Goal: Information Seeking & Learning: Learn about a topic

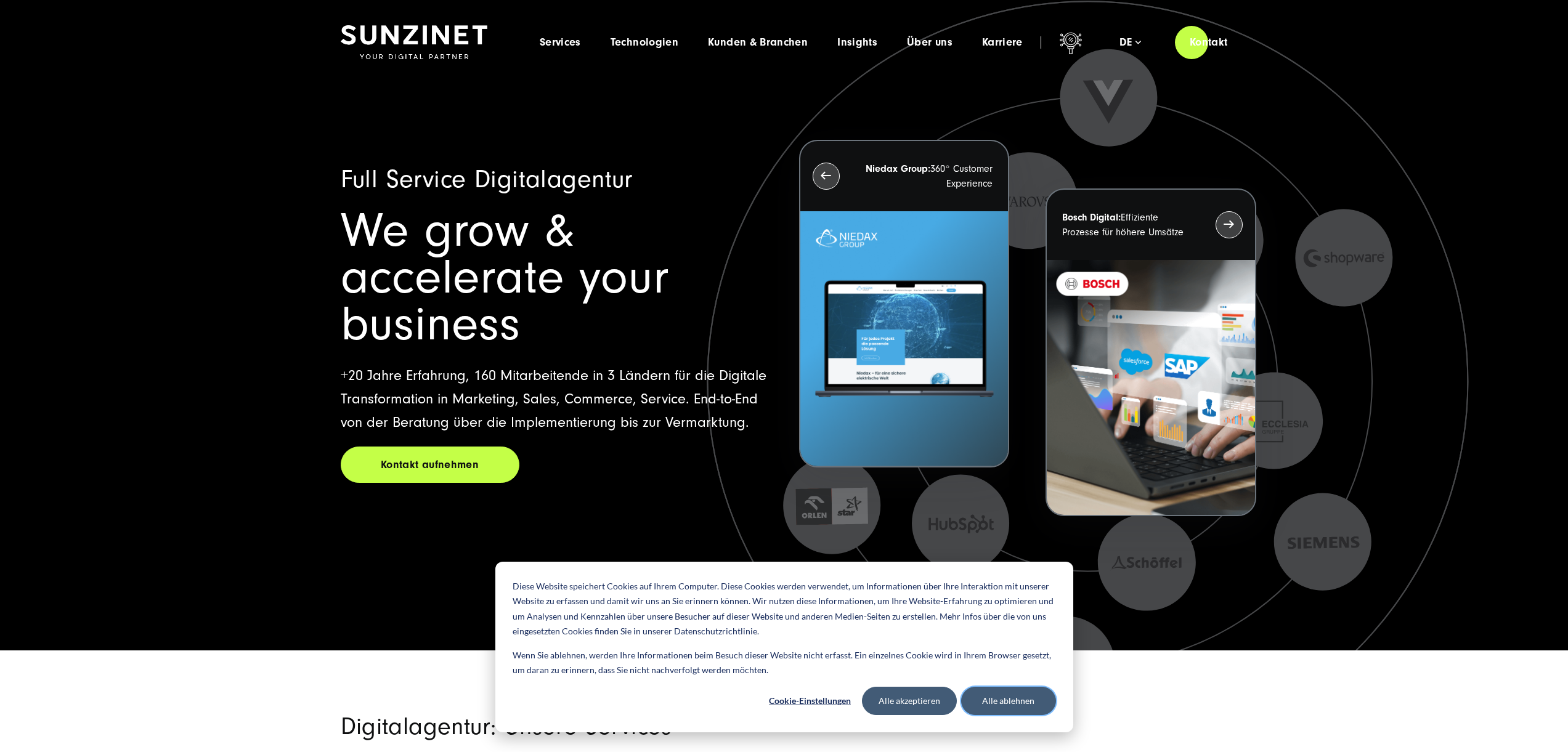
click at [1008, 705] on button "Alle ablehnen" at bounding box center [1008, 700] width 95 height 28
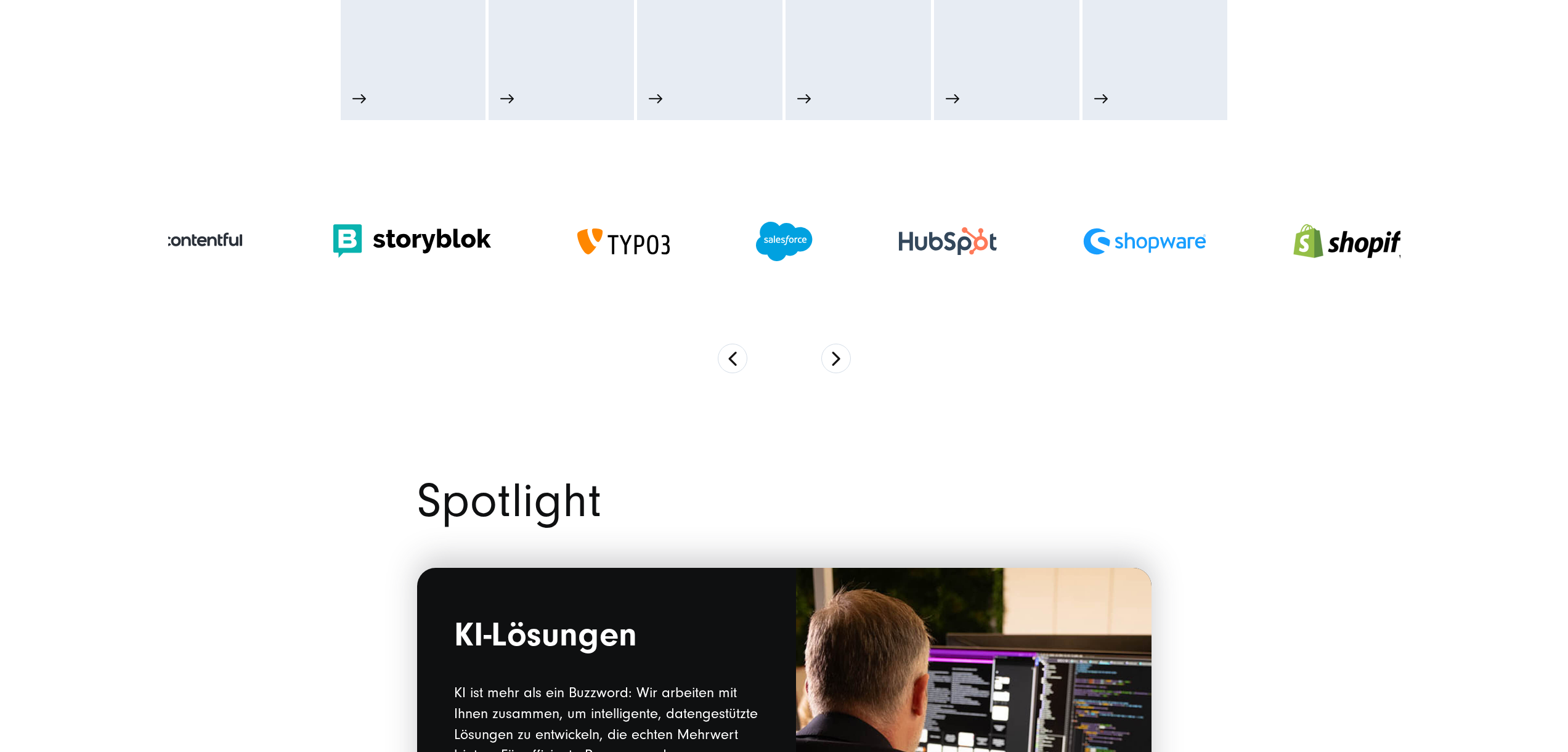
scroll to position [917, 0]
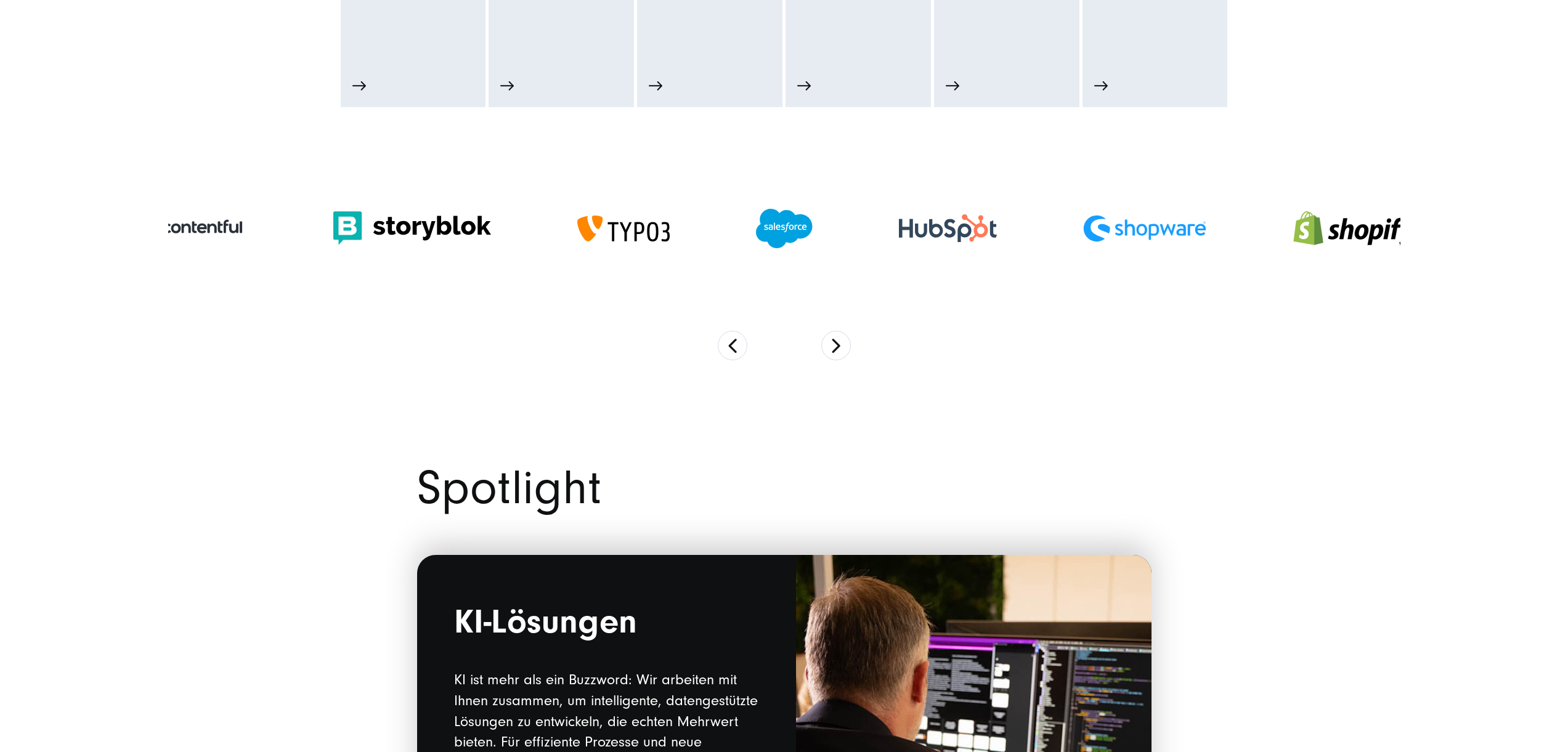
click at [834, 360] on section at bounding box center [784, 255] width 1232 height 296
click at [834, 353] on button "Next" at bounding box center [836, 345] width 29 height 29
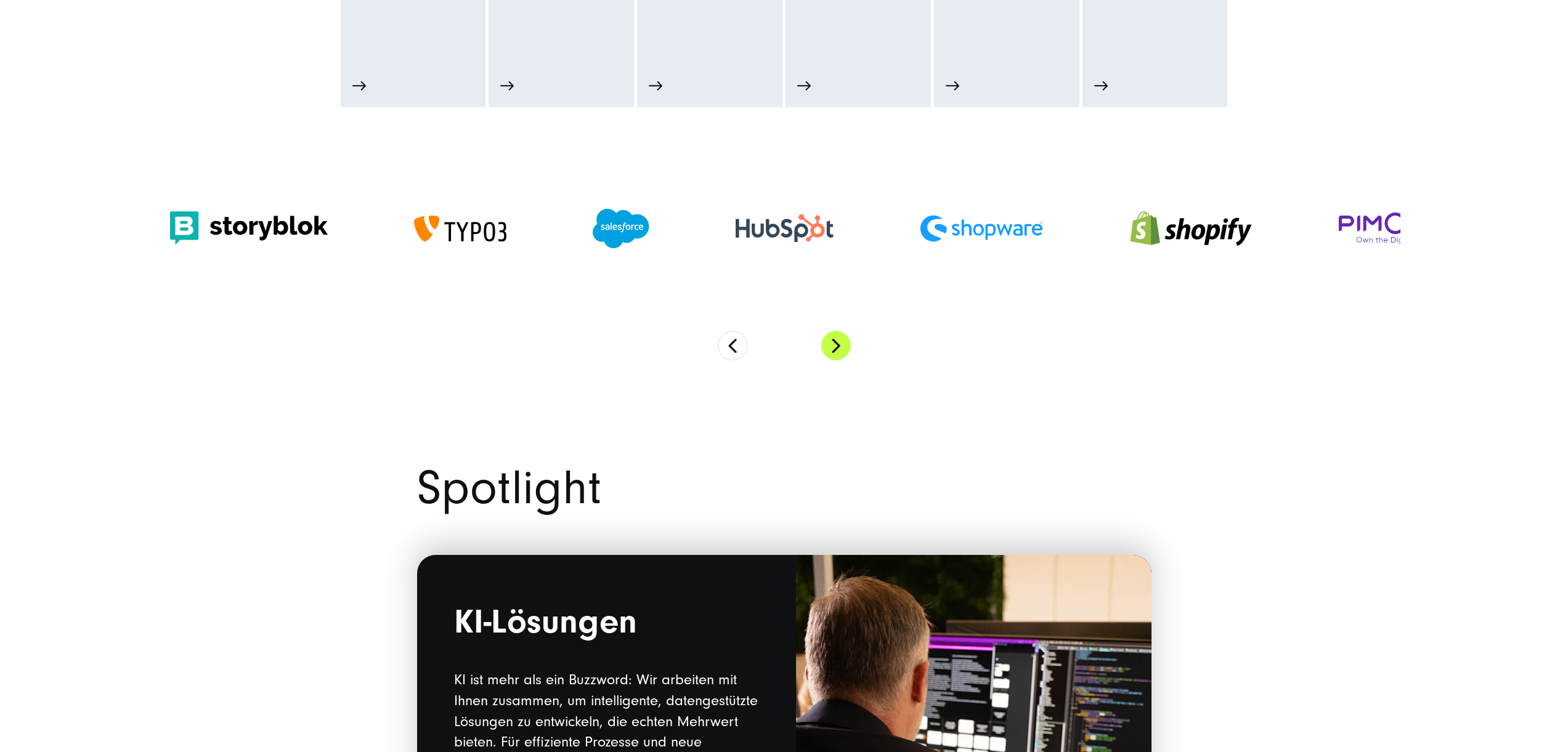
click at [834, 353] on button "Next" at bounding box center [836, 345] width 29 height 29
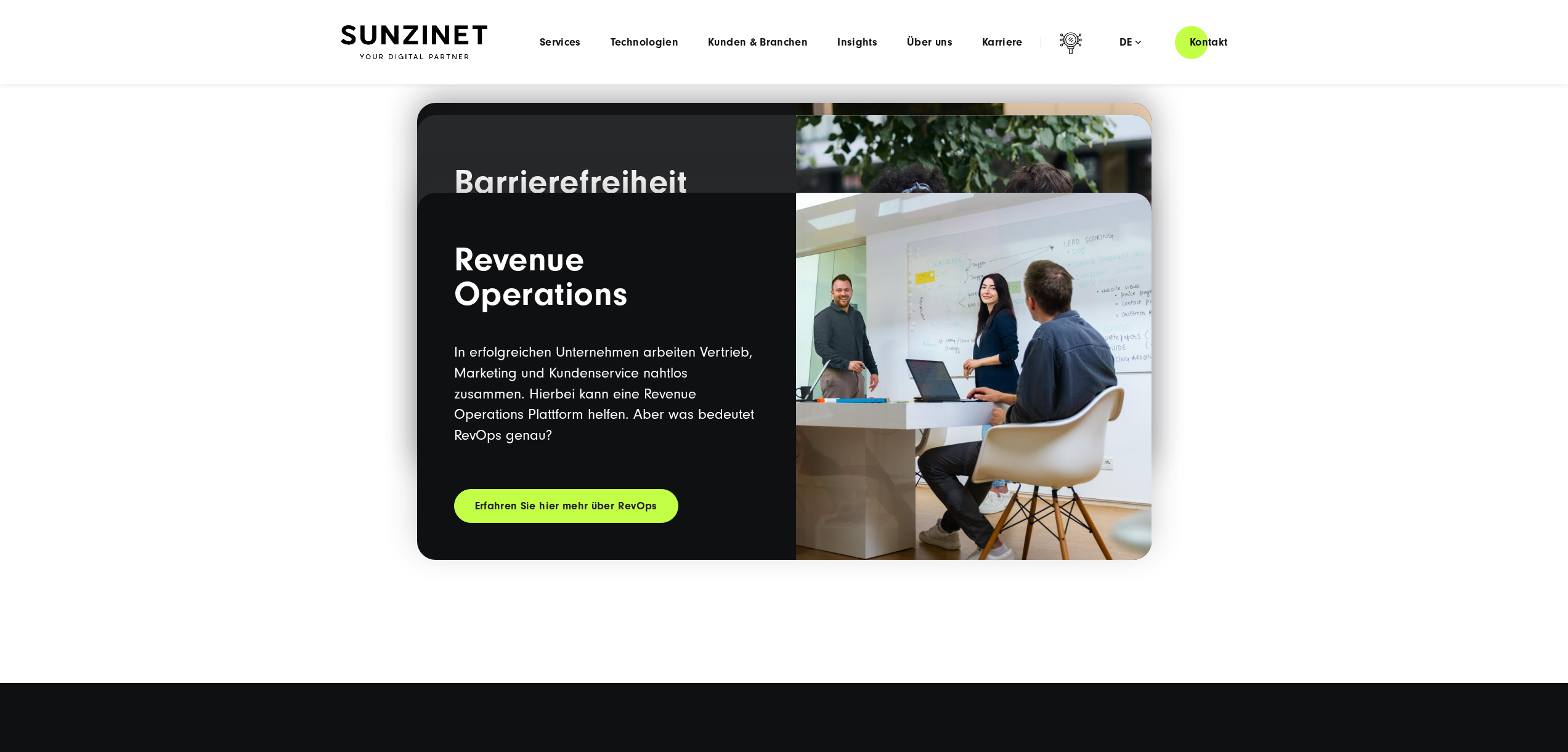
scroll to position [0, 0]
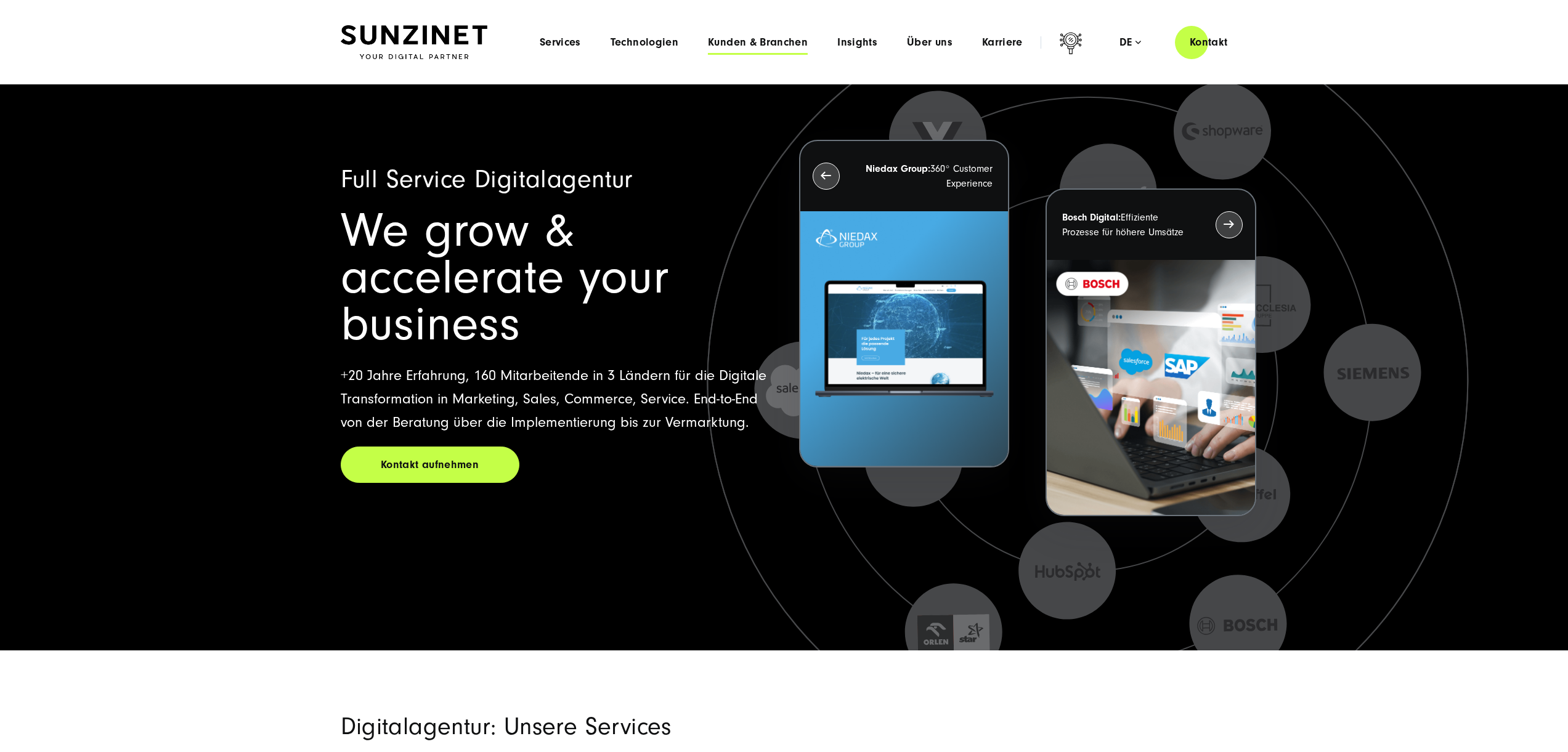
click at [784, 45] on span "Kunden & Branchen" at bounding box center [757, 42] width 100 height 12
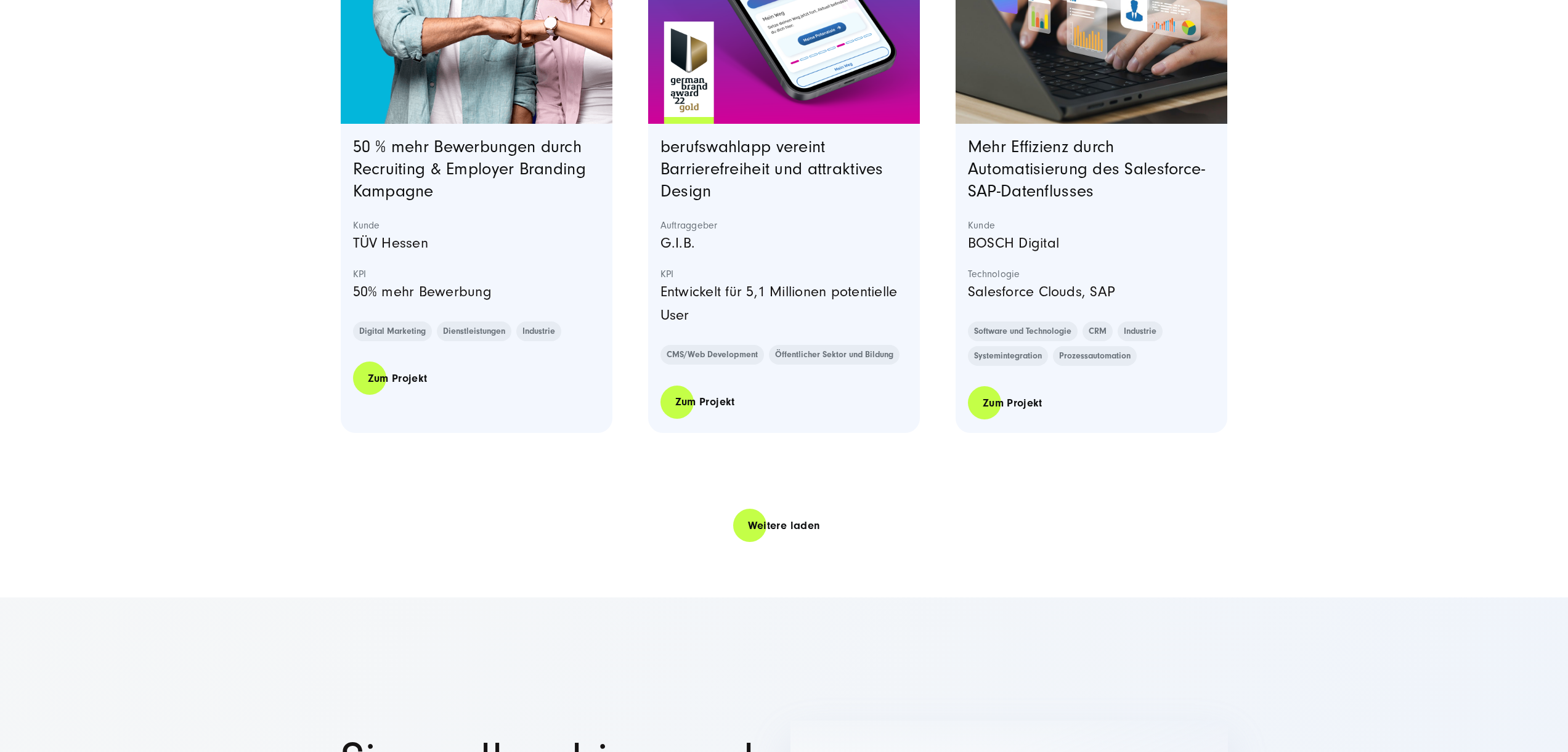
scroll to position [2513, 0]
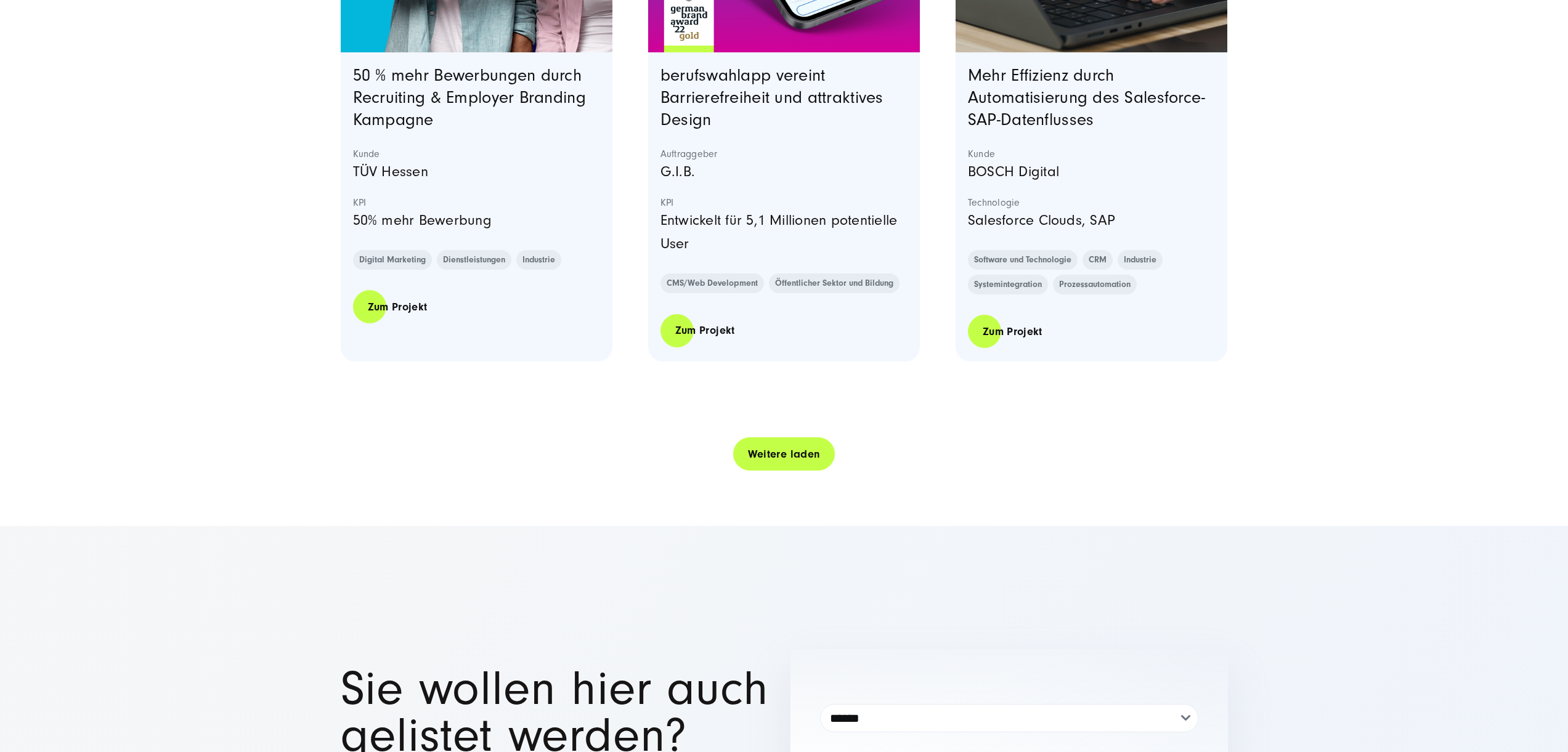
click at [806, 446] on link "Weitere laden" at bounding box center [784, 454] width 102 height 35
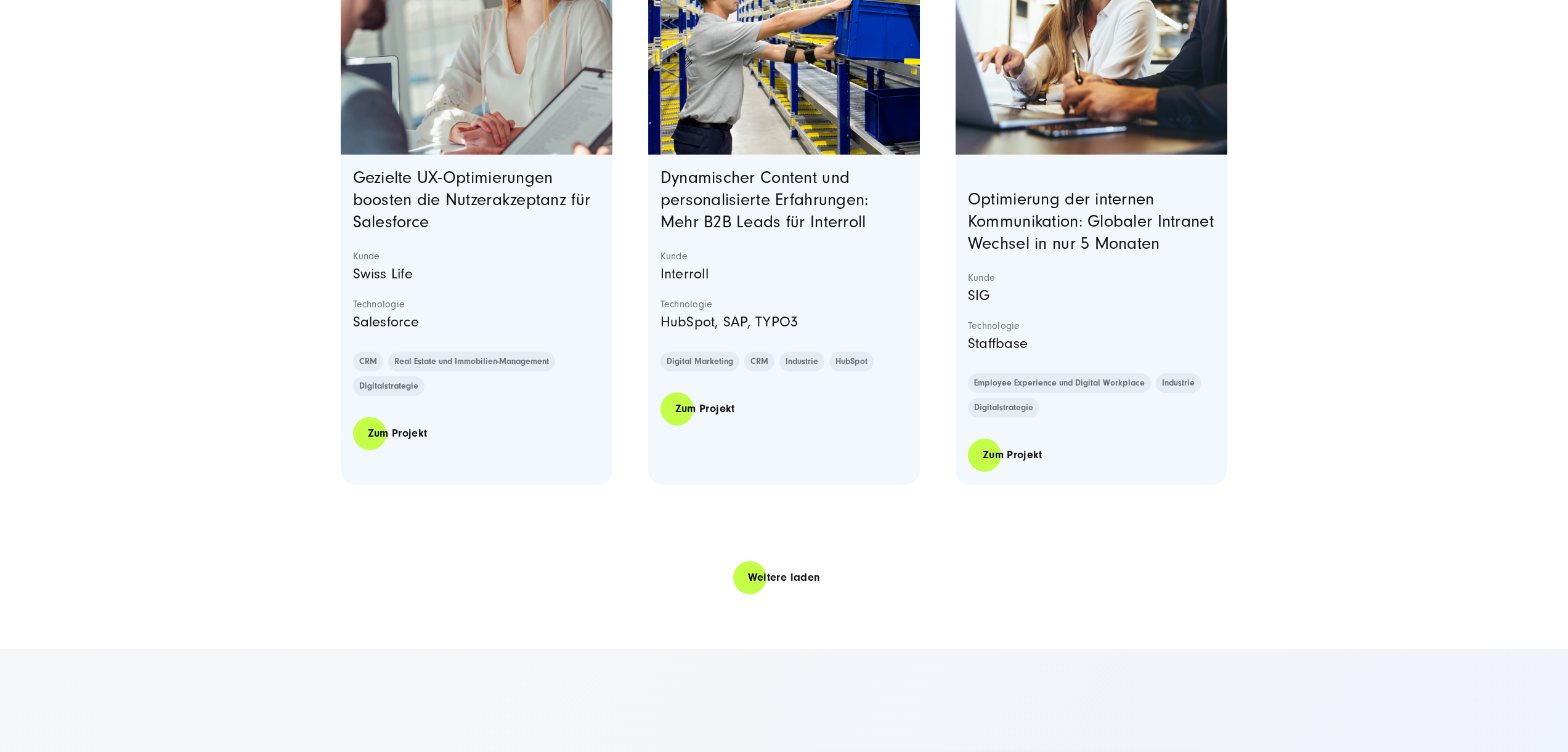
scroll to position [4902, 0]
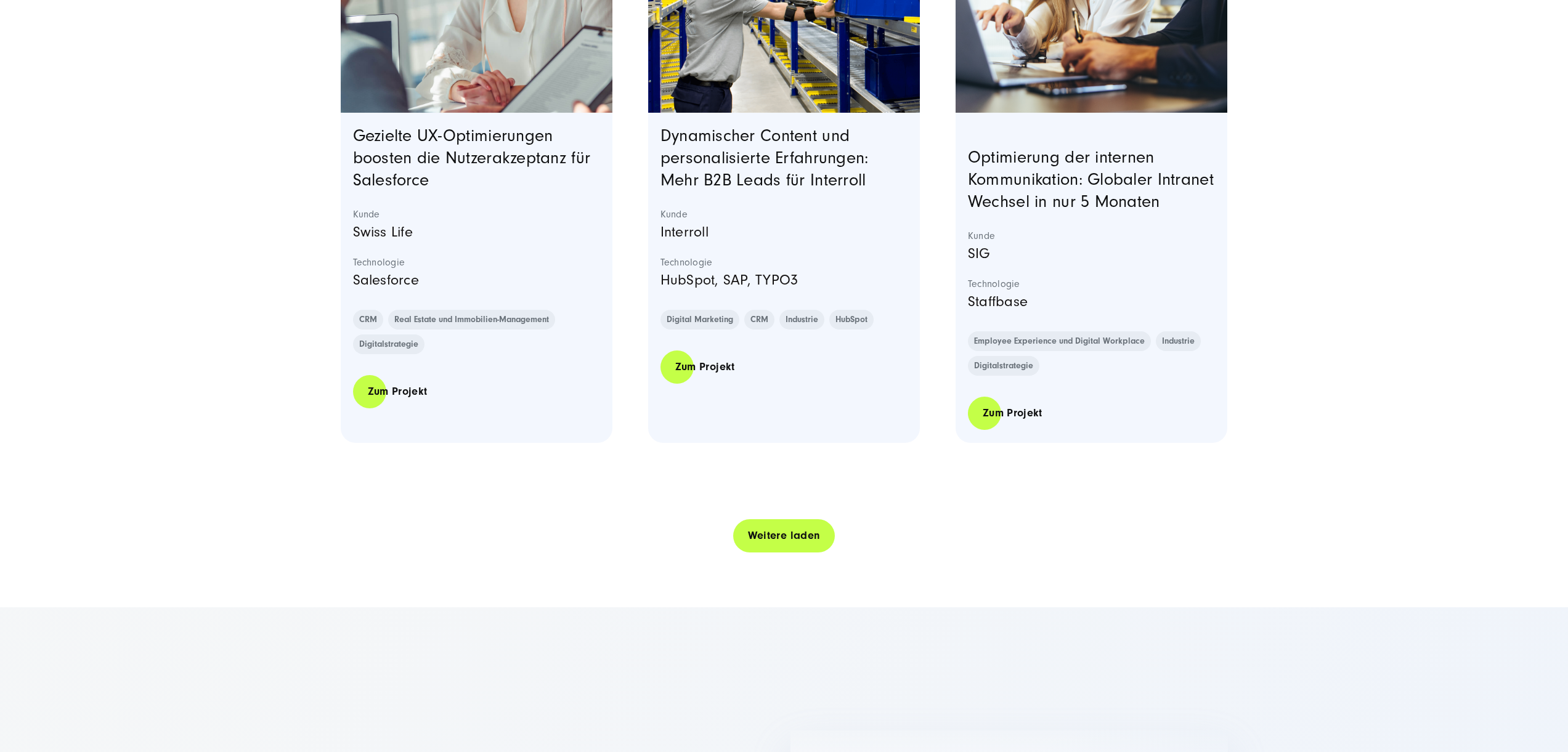
click at [802, 548] on link "Weitere laden" at bounding box center [784, 535] width 102 height 35
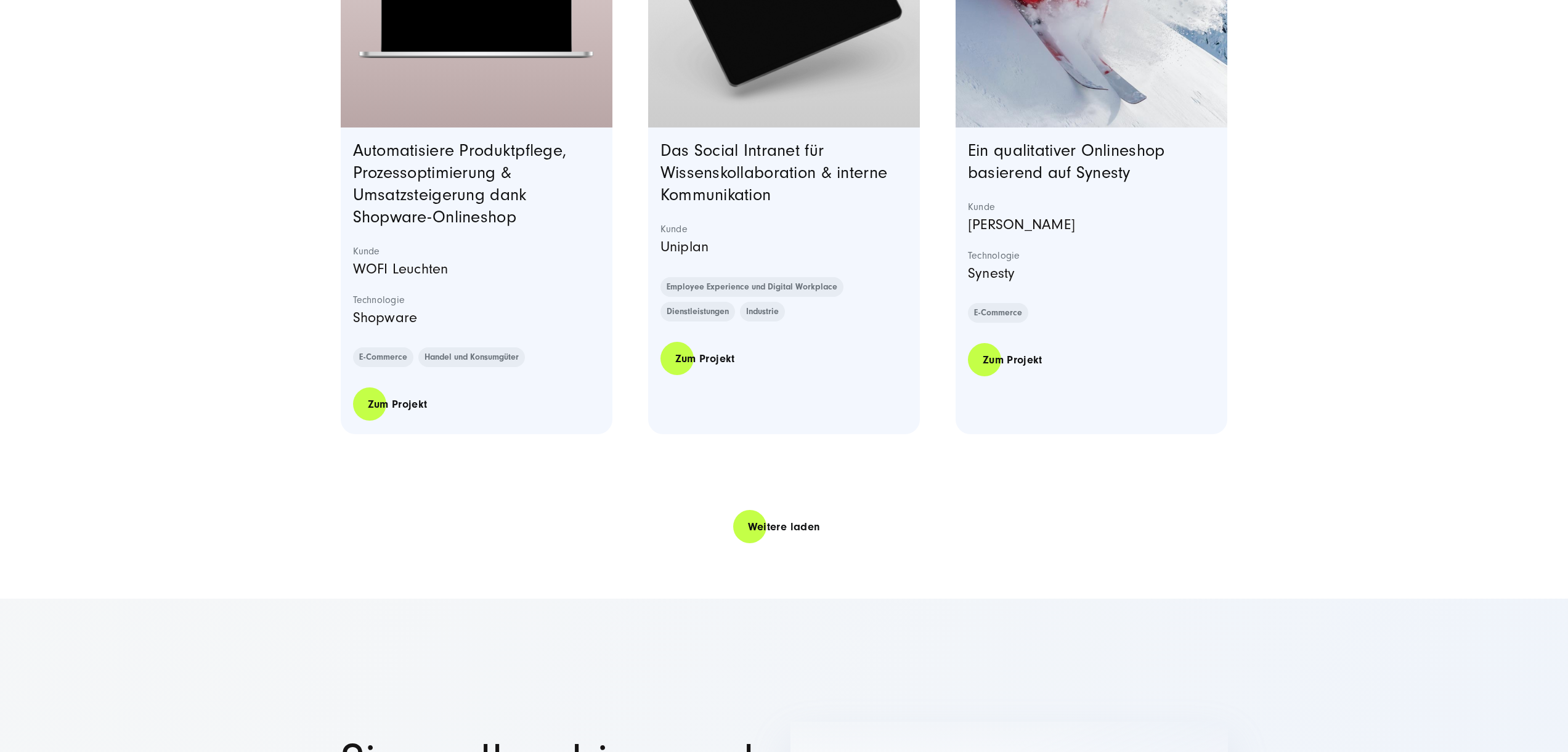
scroll to position [7378, 0]
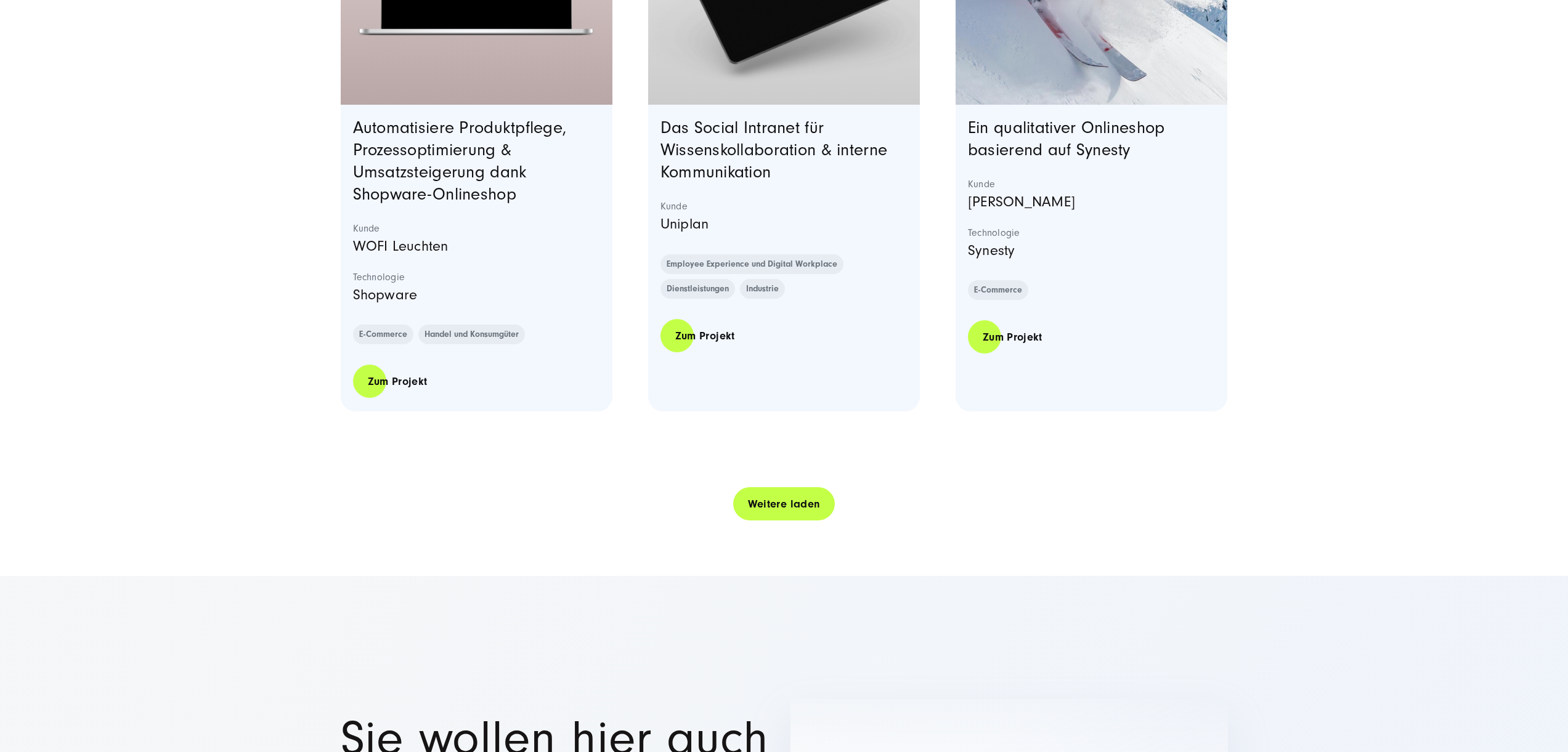
click at [797, 521] on link "Weitere laden" at bounding box center [784, 504] width 102 height 35
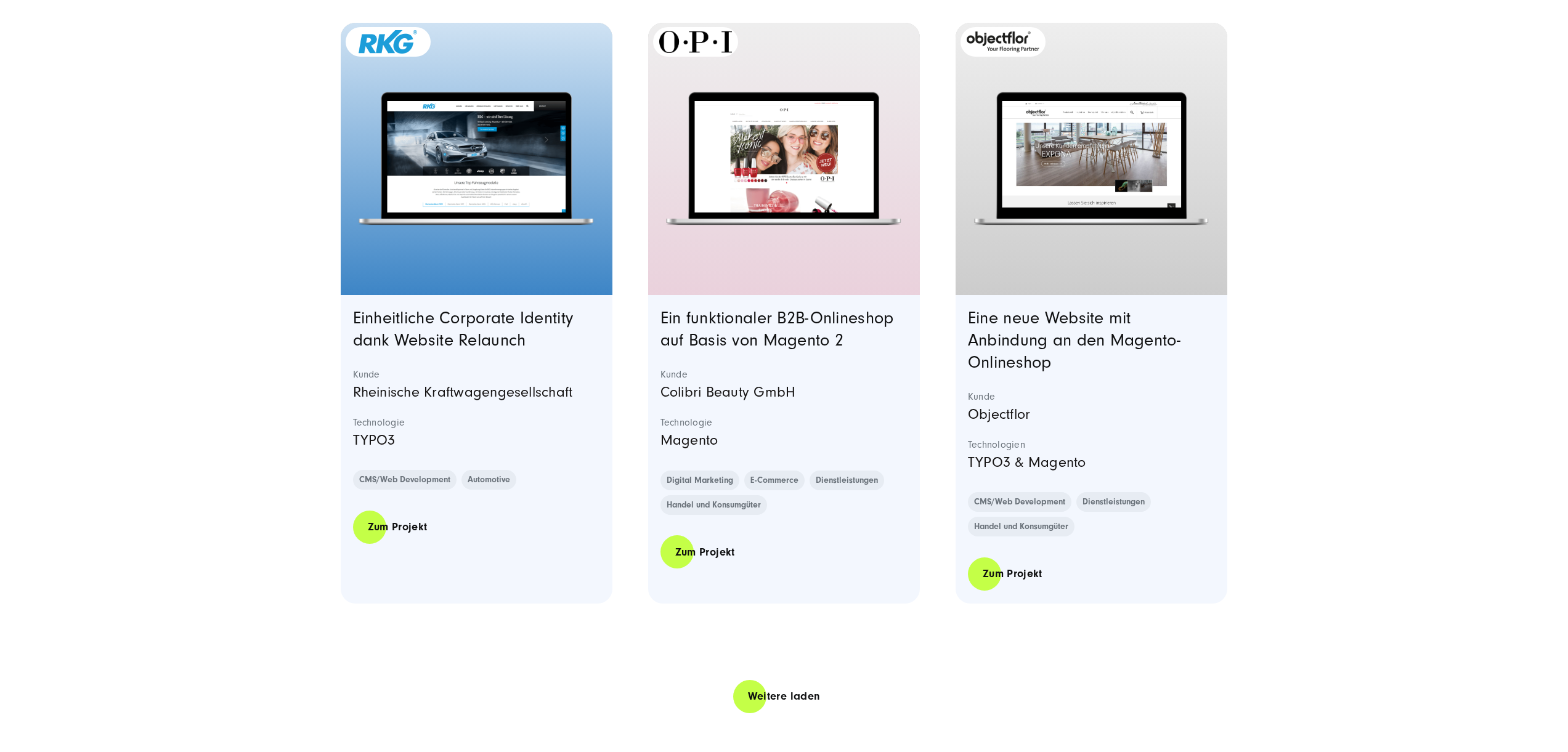
scroll to position [9839, 0]
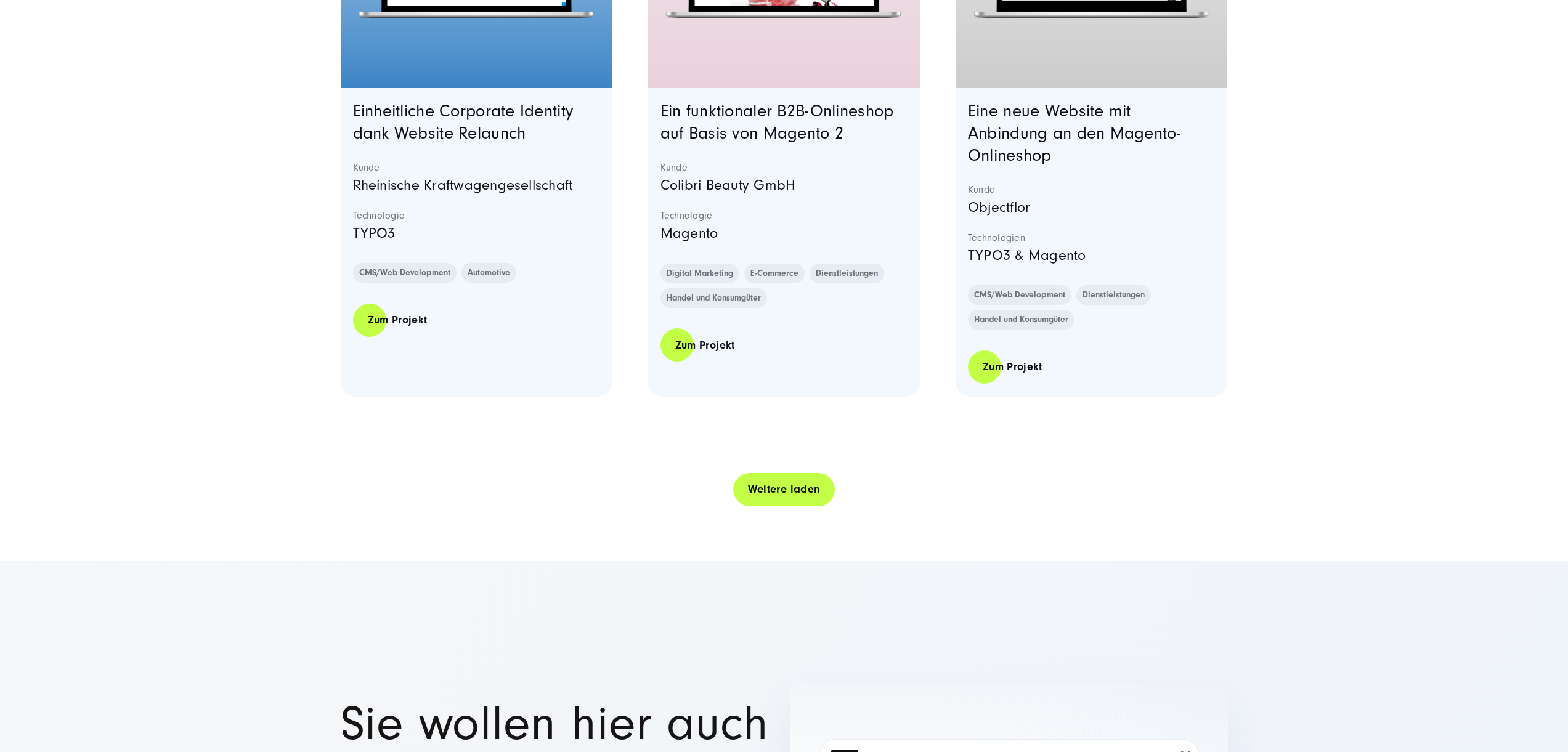
click at [796, 507] on link "Weitere laden" at bounding box center [784, 489] width 102 height 35
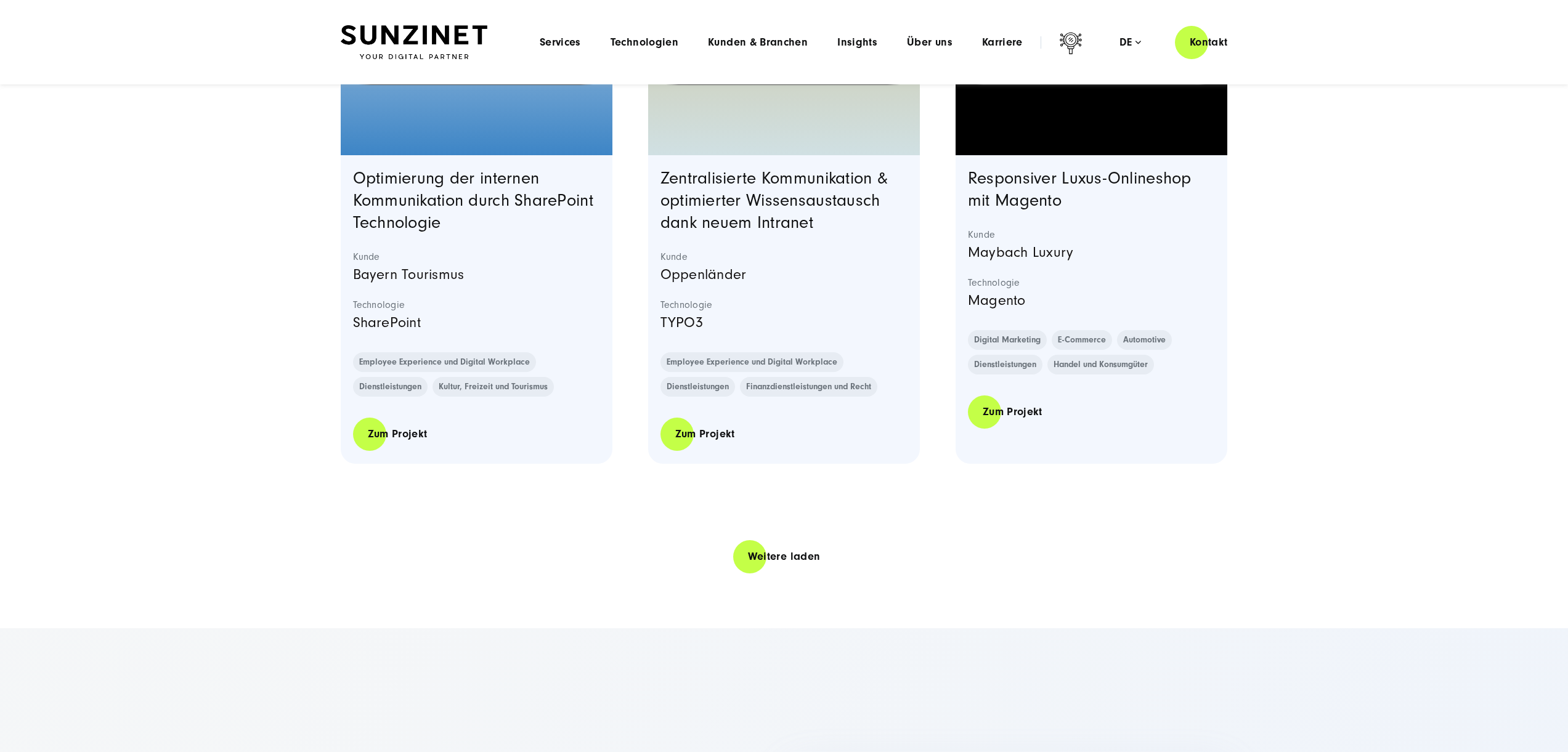
scroll to position [12343, 0]
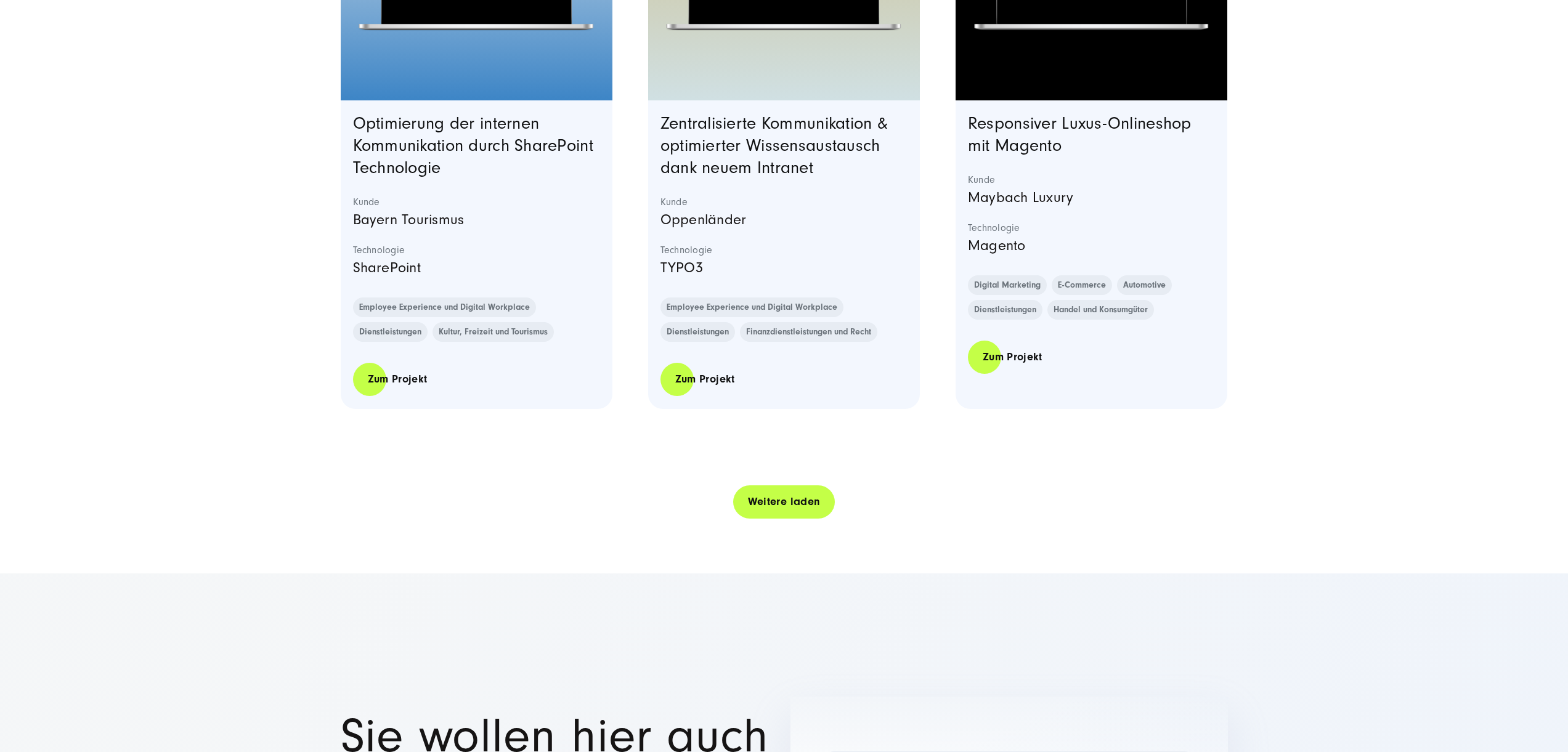
click at [805, 519] on link "Weitere laden" at bounding box center [784, 501] width 102 height 35
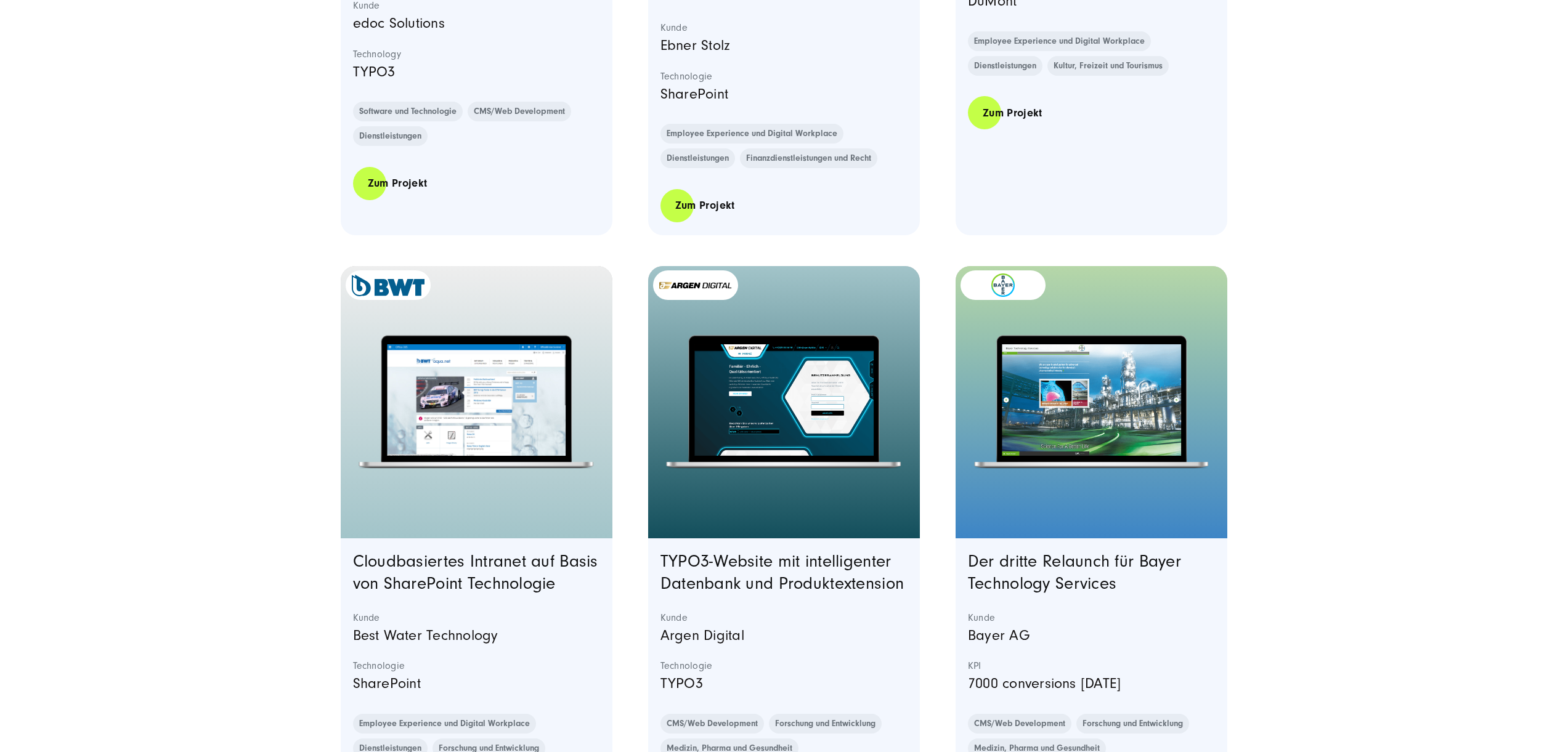
scroll to position [13955, 0]
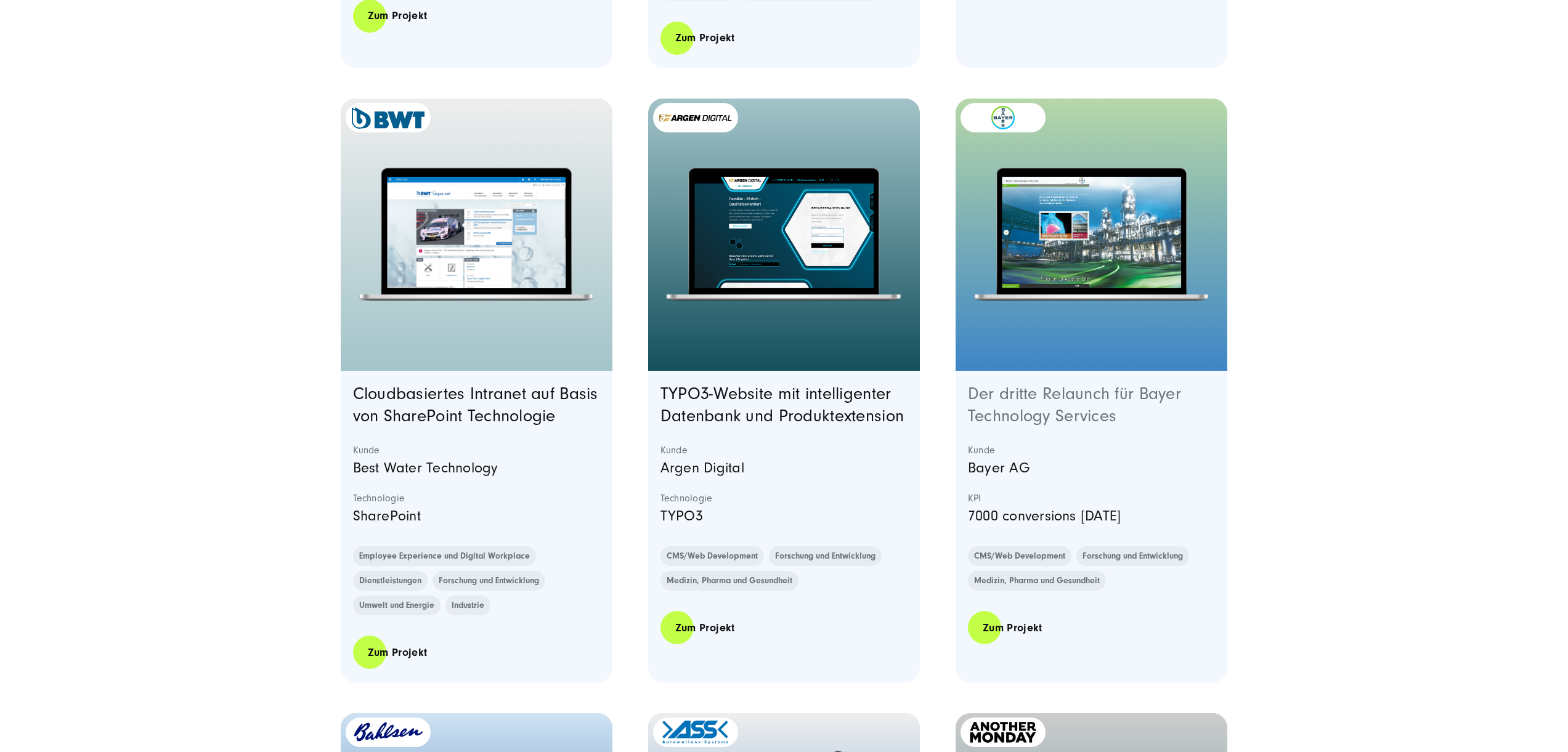
click at [1056, 425] on link "Der dritte Relaunch für Bayer Technology Services" at bounding box center [1074, 404] width 213 height 41
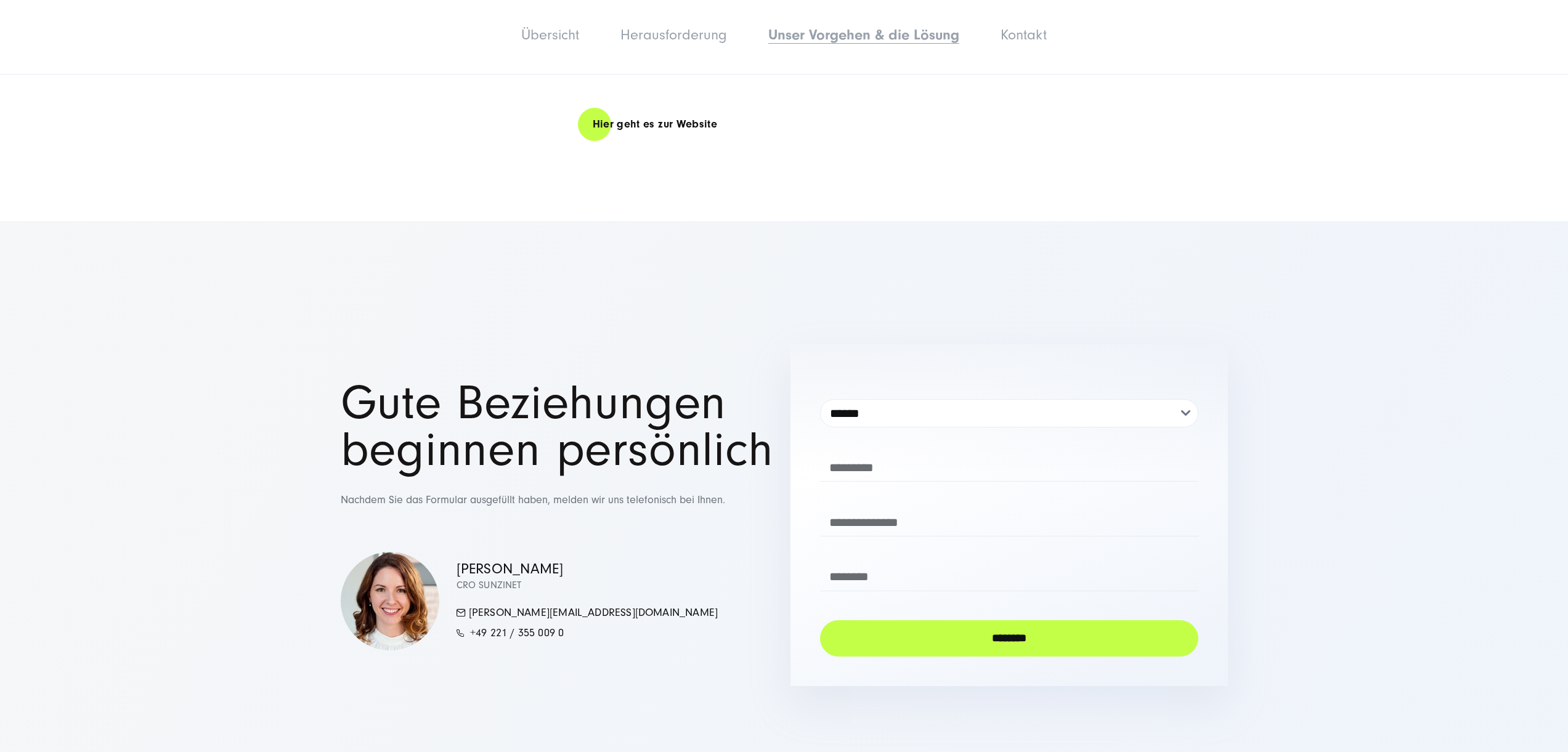
scroll to position [2477, 0]
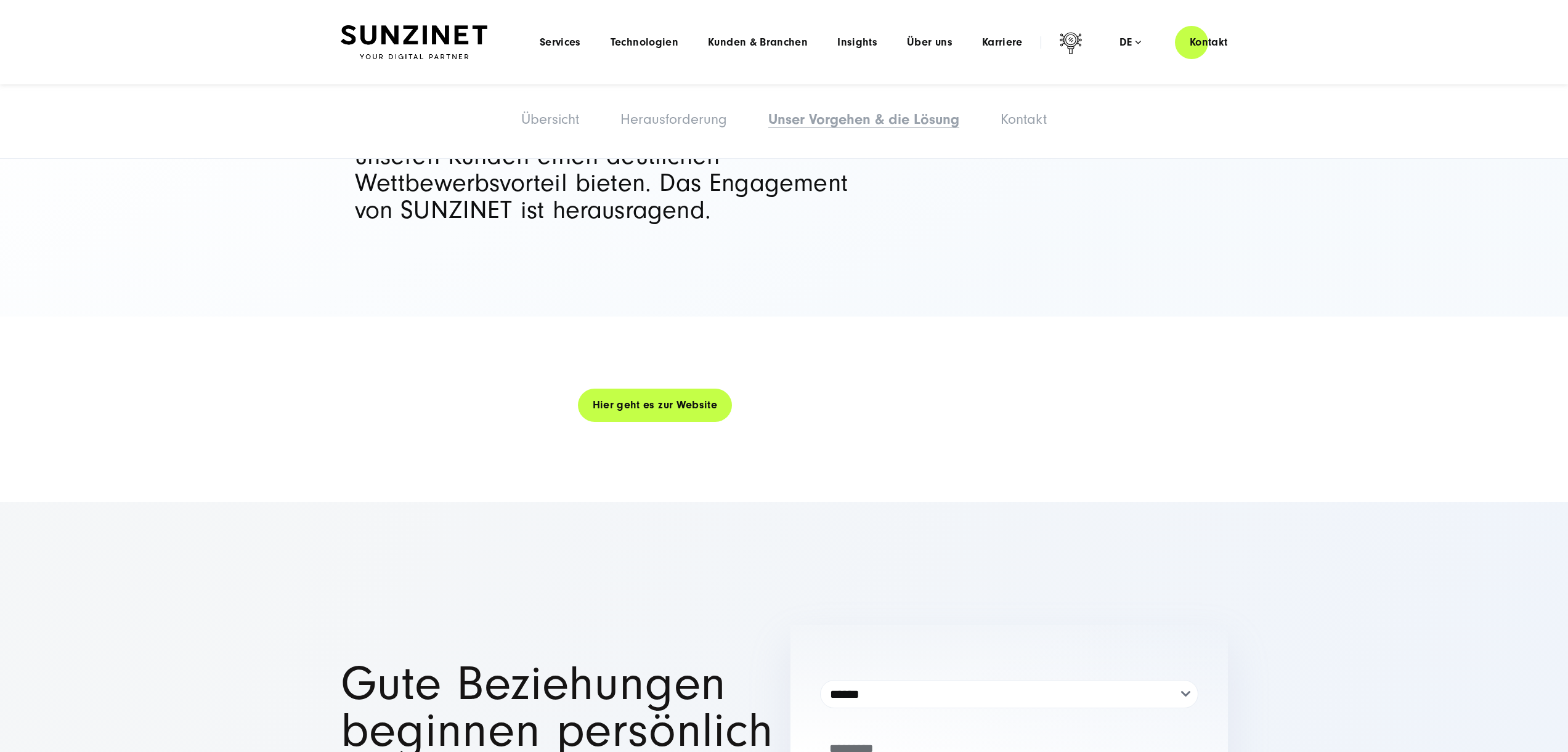
click at [655, 392] on link "Hier geht es zur Website" at bounding box center [655, 404] width 154 height 35
